Goal: Transaction & Acquisition: Purchase product/service

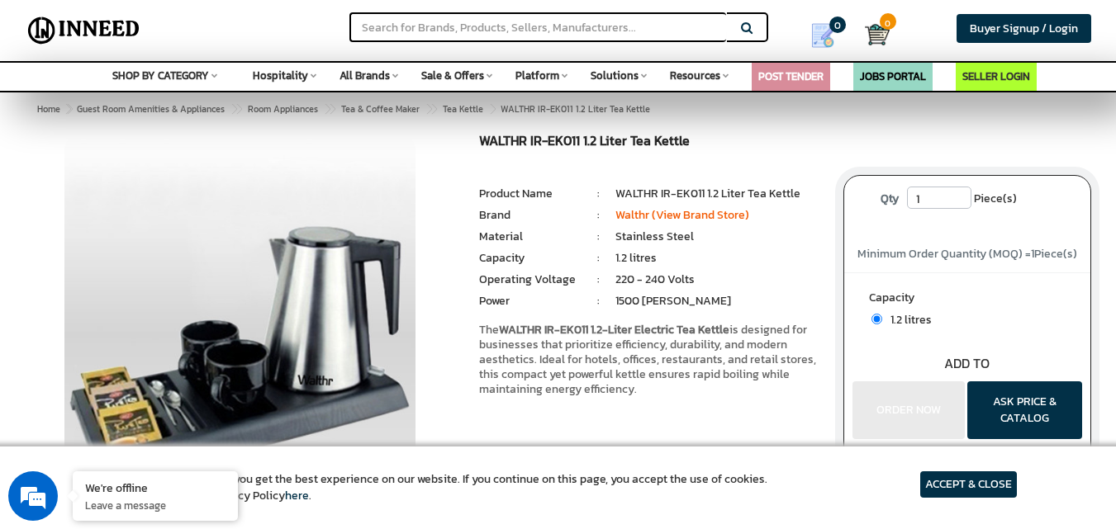
click at [306, 76] on span "Hospitality" at bounding box center [280, 76] width 55 height 16
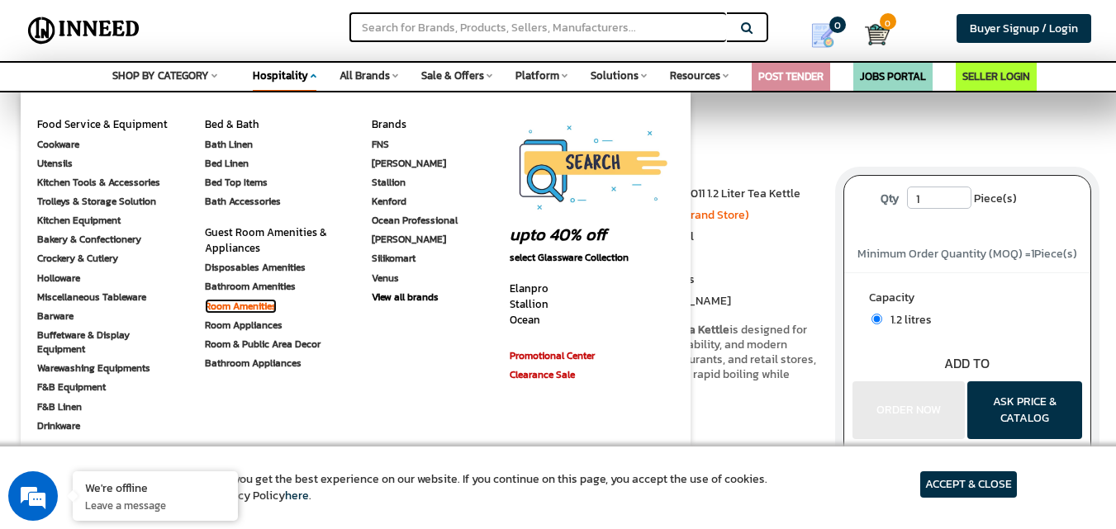
click at [230, 303] on link "Room Amenities" at bounding box center [241, 306] width 72 height 15
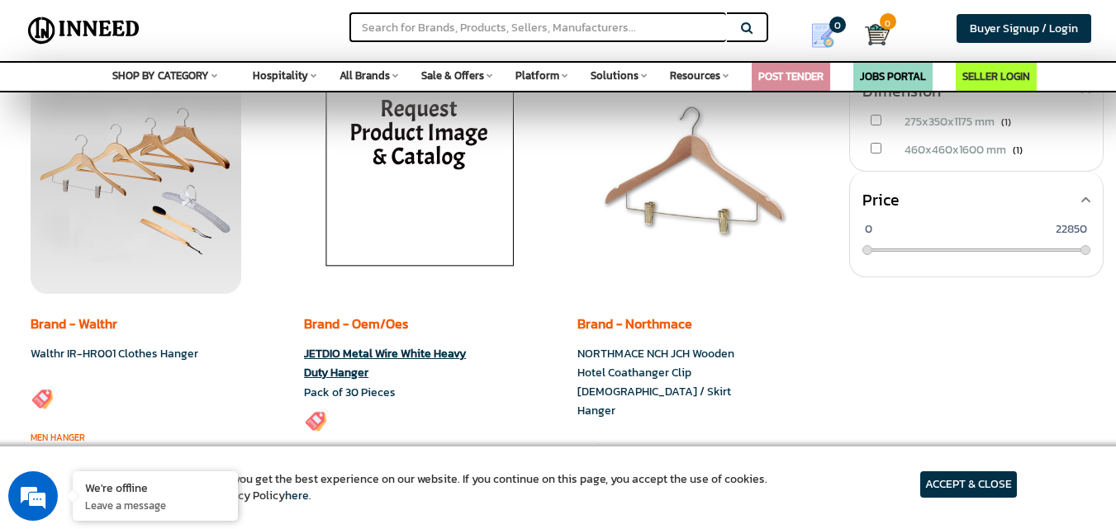
scroll to position [826, 0]
